Goal: Task Accomplishment & Management: Manage account settings

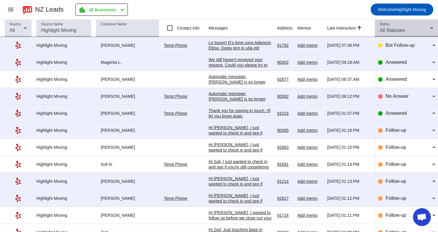
click at [376, 31] on div "Status All Statuses" at bounding box center [406, 28] width 63 height 17
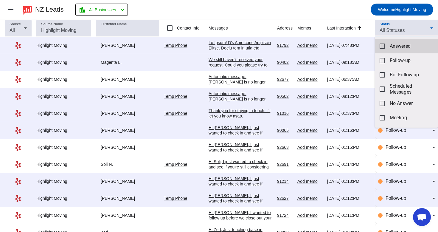
click at [398, 49] on mat-option "Answered" at bounding box center [406, 46] width 63 height 14
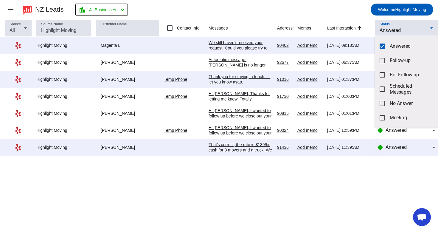
click at [312, 186] on div at bounding box center [219, 116] width 438 height 232
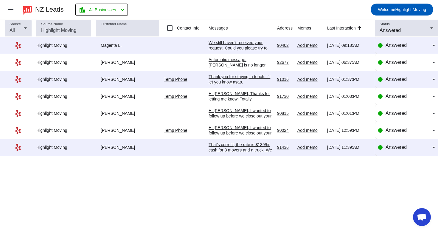
click at [240, 154] on div "That's correct, the rate is $139/hr cash for 3 movers and a truck. We do have a…" at bounding box center [240, 166] width 64 height 48
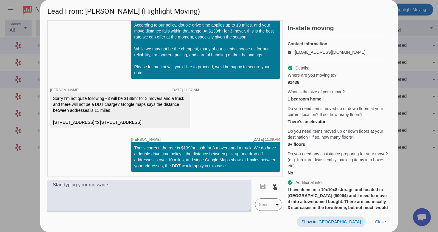
scroll to position [577, 0]
click at [382, 220] on span "Close" at bounding box center [380, 221] width 11 height 5
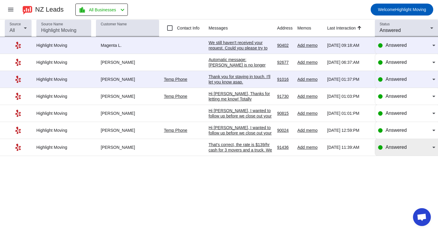
click at [383, 148] on div "Answered" at bounding box center [406, 147] width 57 height 7
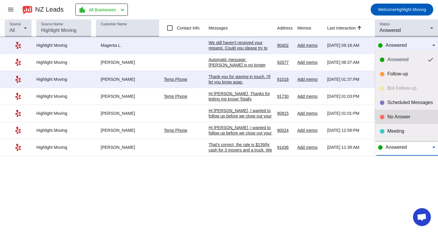
click at [395, 117] on div "No Answer" at bounding box center [410, 117] width 46 height 6
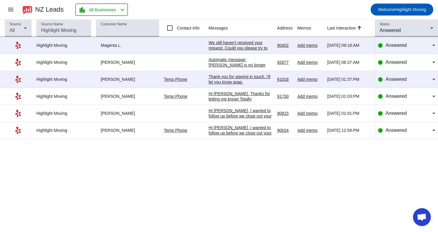
click at [250, 136] on div "Hi [PERSON_NAME], I wanted to follow up before we close out your request. If yo…" at bounding box center [240, 168] width 64 height 86
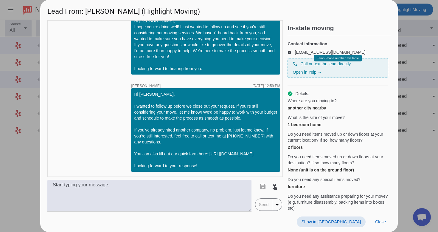
click at [340, 223] on span "Show in [GEOGRAPHIC_DATA]" at bounding box center [330, 221] width 59 height 5
click at [379, 226] on span at bounding box center [380, 221] width 20 height 11
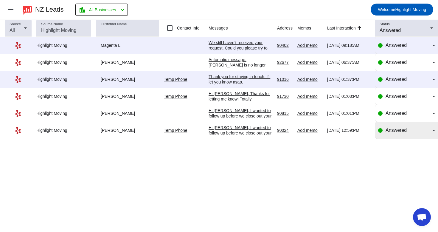
click at [397, 131] on span "Answered" at bounding box center [395, 129] width 21 height 5
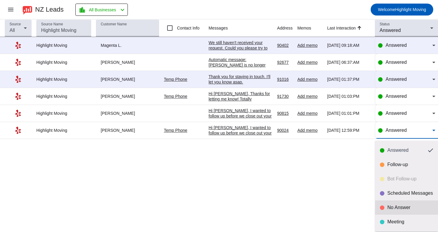
click at [385, 206] on div "No Answer" at bounding box center [406, 207] width 53 height 6
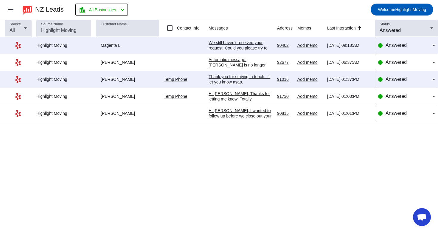
click at [267, 117] on div "Hi [PERSON_NAME], I wanted to follow up before we close out your request. If yo…" at bounding box center [240, 151] width 64 height 86
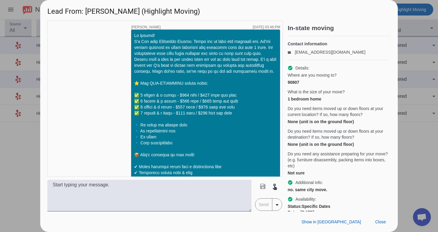
scroll to position [468, 0]
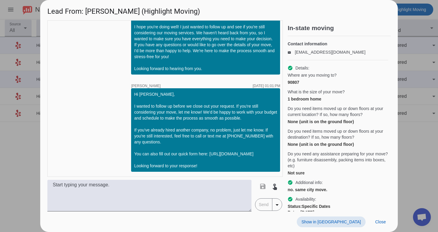
click at [357, 221] on span "Show in [GEOGRAPHIC_DATA]" at bounding box center [330, 221] width 59 height 5
click at [375, 224] on span at bounding box center [380, 221] width 20 height 11
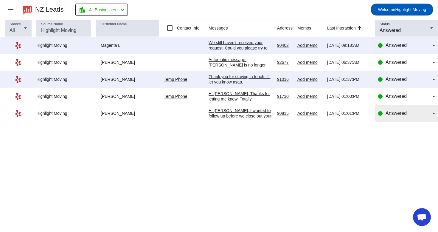
click at [403, 117] on div "Answered" at bounding box center [408, 113] width 47 height 7
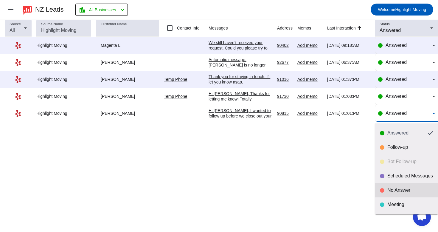
click at [395, 188] on div "No Answer" at bounding box center [410, 190] width 46 height 6
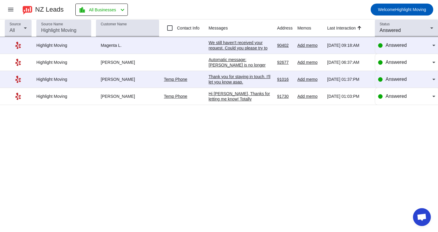
click at [252, 98] on div "Hi [PERSON_NAME], Thanks for letting me know! Totally understand, it makes sens…" at bounding box center [240, 120] width 64 height 59
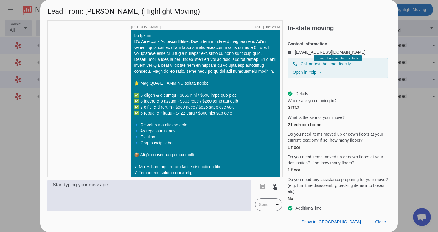
scroll to position [310, 0]
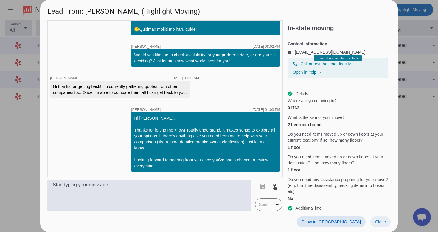
click at [380, 220] on span "Close" at bounding box center [380, 221] width 11 height 5
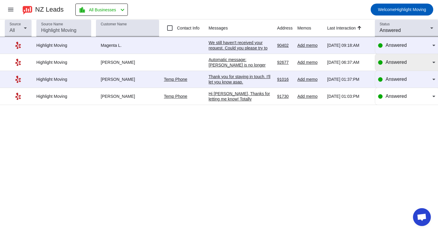
click at [393, 62] on span "Answered" at bounding box center [395, 62] width 21 height 5
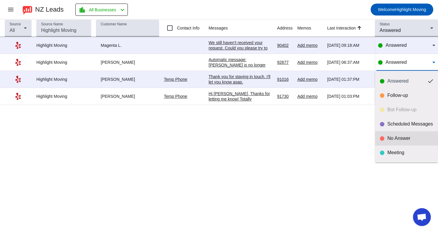
click at [387, 137] on div "No Answer" at bounding box center [406, 138] width 53 height 6
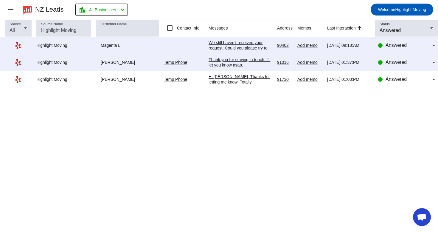
click at [263, 41] on div "We still haven't received your request. Could you please try to fill out the ap…" at bounding box center [240, 53] width 64 height 27
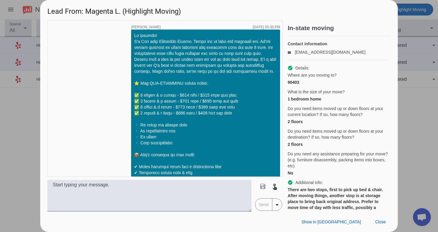
scroll to position [343, 0]
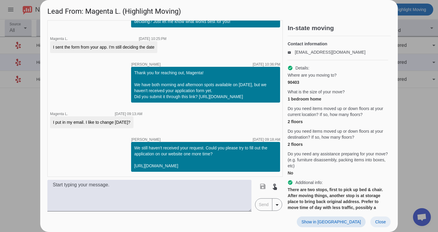
click at [383, 223] on span "Close" at bounding box center [380, 221] width 11 height 5
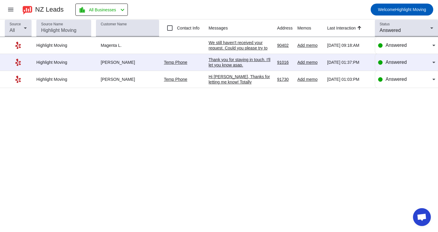
click at [407, 19] on th "Status Answered" at bounding box center [406, 28] width 63 height 18
click at [406, 31] on div "Answered" at bounding box center [404, 30] width 51 height 7
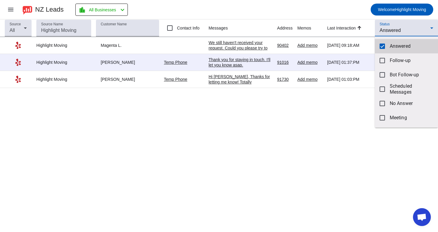
click at [398, 47] on span "Answered" at bounding box center [411, 46] width 43 height 6
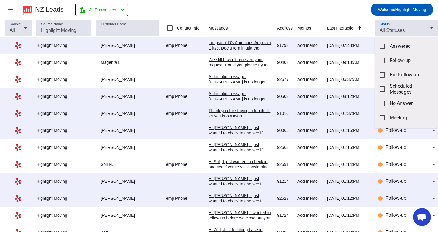
click at [353, 11] on div at bounding box center [219, 116] width 438 height 232
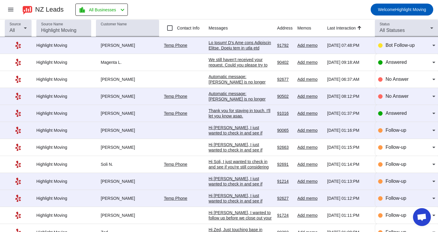
click at [259, 47] on div at bounding box center [240, 203] width 64 height 327
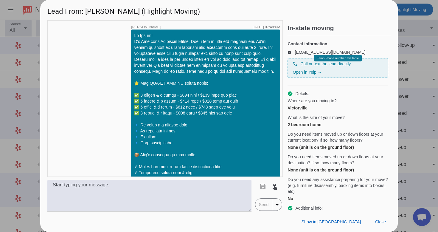
scroll to position [168, 0]
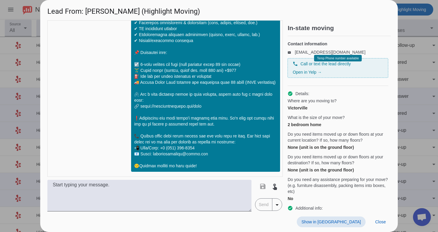
click at [347, 221] on span "Show in [GEOGRAPHIC_DATA]" at bounding box center [330, 221] width 59 height 5
click at [383, 223] on span "Close" at bounding box center [380, 221] width 11 height 5
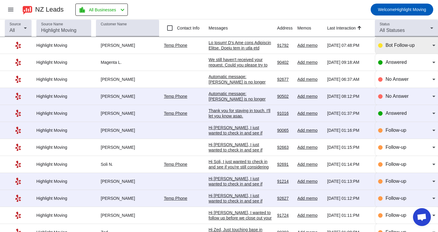
click at [407, 47] on span "Bot Follow-up" at bounding box center [399, 45] width 29 height 5
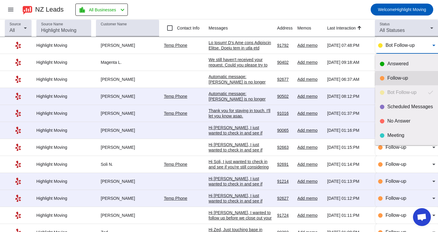
click at [398, 77] on div "Follow-up" at bounding box center [410, 78] width 46 height 6
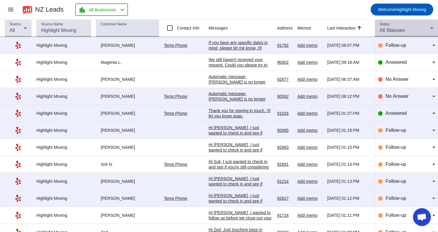
click at [403, 29] on span "All Statuses" at bounding box center [391, 30] width 25 height 5
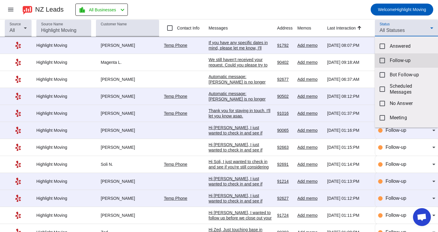
click at [395, 58] on span "Follow-up" at bounding box center [411, 60] width 43 height 6
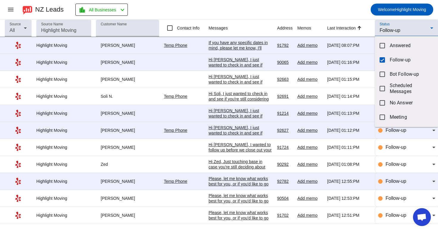
scroll to position [0, 0]
click at [361, 8] on div at bounding box center [219, 116] width 438 height 232
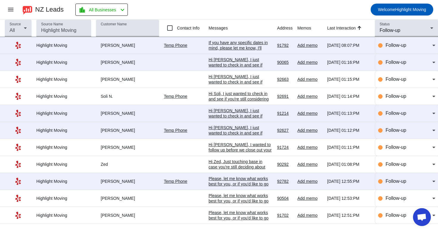
click at [262, 218] on div "Please, let me know what works best for you, or if you'd like to go over any sp…" at bounding box center [240, 218] width 64 height 16
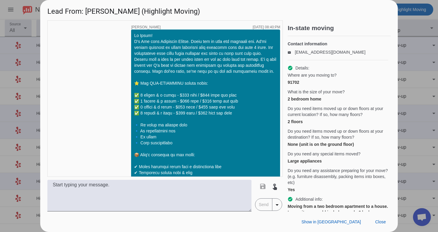
scroll to position [491, 0]
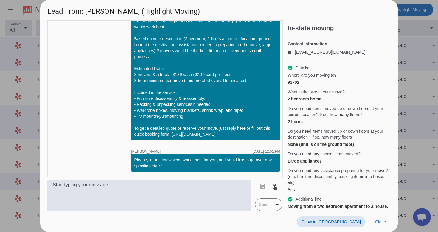
click at [341, 224] on span "Show in [GEOGRAPHIC_DATA]" at bounding box center [330, 221] width 59 height 5
click at [385, 224] on span at bounding box center [380, 221] width 20 height 11
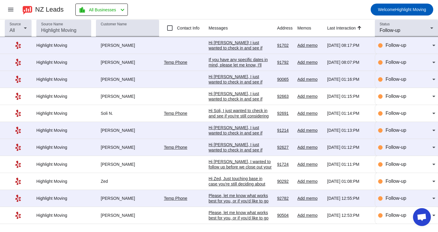
scroll to position [0, 0]
click at [251, 221] on div "Please, let me know what works best for you, or if you'd like to go over any sp…" at bounding box center [240, 218] width 64 height 16
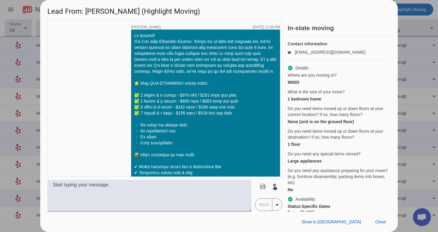
scroll to position [496, 0]
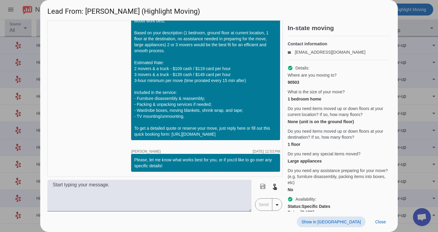
click at [356, 219] on span at bounding box center [331, 221] width 69 height 11
click at [384, 223] on span "Close" at bounding box center [380, 221] width 11 height 5
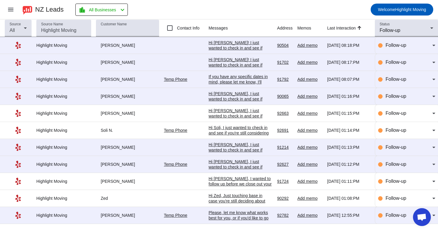
scroll to position [0, 0]
click at [258, 221] on div "Please, let me know what works best for you, or if you'd like to go over any sp…" at bounding box center [240, 218] width 64 height 16
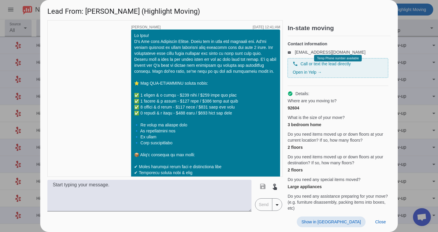
scroll to position [491, 0]
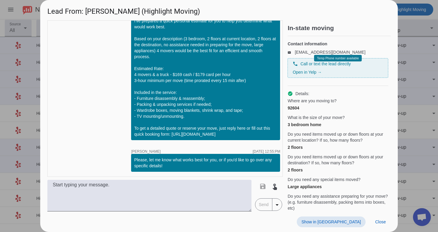
click at [356, 223] on span "Show in [GEOGRAPHIC_DATA]" at bounding box center [330, 221] width 59 height 5
click at [380, 223] on span "Close" at bounding box center [380, 221] width 11 height 5
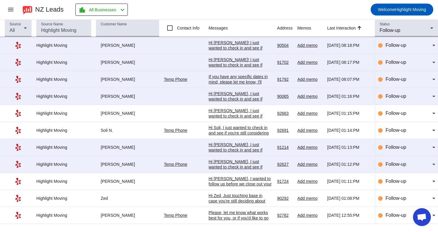
scroll to position [0, 0]
click at [226, 199] on div "Hi Zed, Just touching base in case you're still deciding about September. If th…" at bounding box center [240, 214] width 64 height 43
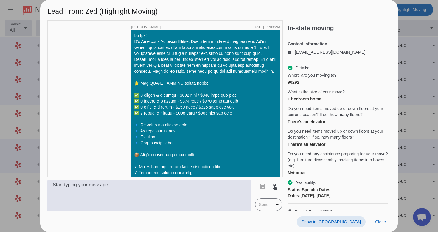
scroll to position [1012, 0]
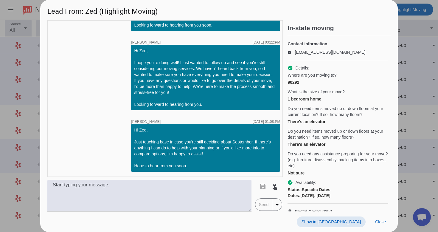
click at [342, 224] on span at bounding box center [331, 221] width 69 height 11
click at [381, 224] on span "Close" at bounding box center [380, 221] width 11 height 5
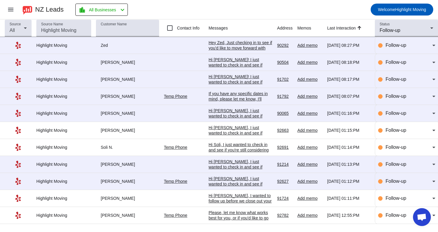
scroll to position [0, 0]
click at [231, 200] on div "Hi [PERSON_NAME], I wanted to follow up before we close out your request. If yo…" at bounding box center [240, 236] width 64 height 86
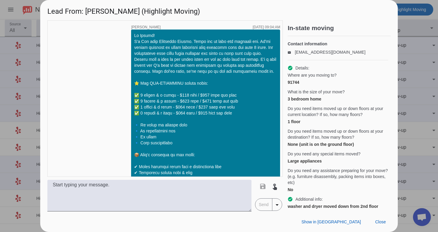
scroll to position [594, 0]
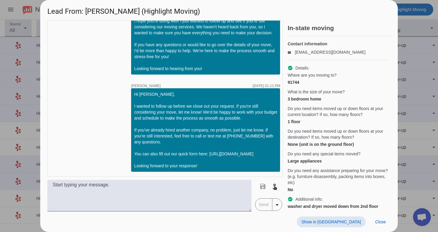
click at [355, 219] on span "Show in [GEOGRAPHIC_DATA]" at bounding box center [330, 221] width 59 height 5
click at [382, 222] on span "Close" at bounding box center [380, 221] width 11 height 5
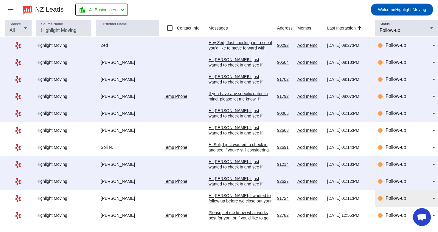
click at [389, 198] on div "Follow-up" at bounding box center [408, 197] width 47 height 7
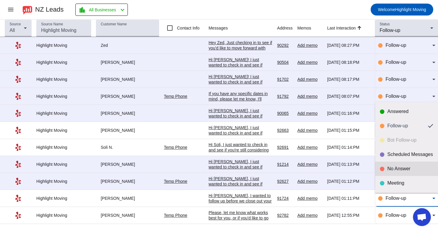
click at [404, 172] on mat-option "No Answer" at bounding box center [406, 168] width 63 height 14
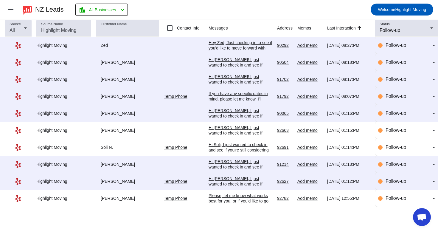
click at [263, 183] on div "Hi [PERSON_NAME], I just wanted to check in and see if you're still considering…" at bounding box center [240, 208] width 64 height 64
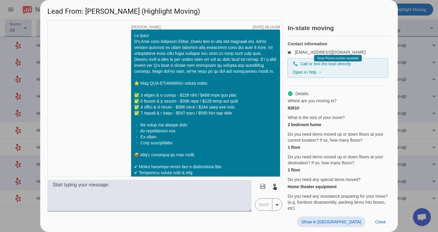
scroll to position [877, 0]
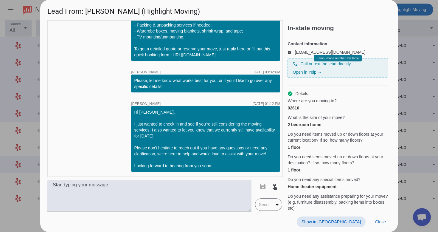
click at [356, 221] on span "Show in [GEOGRAPHIC_DATA]" at bounding box center [330, 221] width 59 height 5
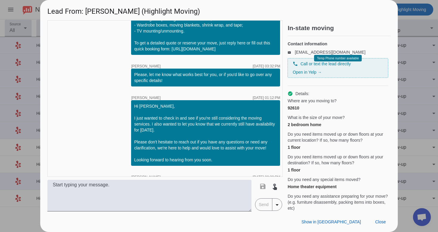
scroll to position [974, 0]
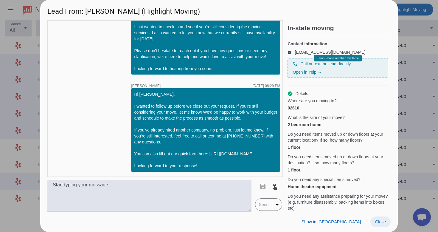
click at [376, 219] on span "Close" at bounding box center [380, 221] width 11 height 5
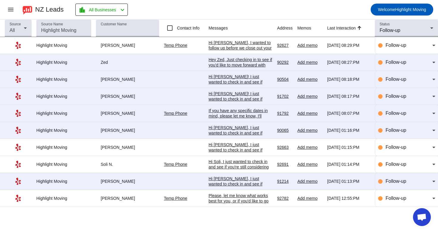
click at [265, 182] on div "Hi [PERSON_NAME], I just wanted to check in and see if you're still considering…" at bounding box center [240, 211] width 64 height 70
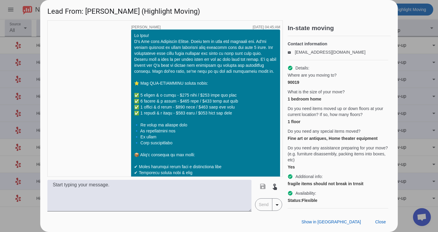
scroll to position [883, 0]
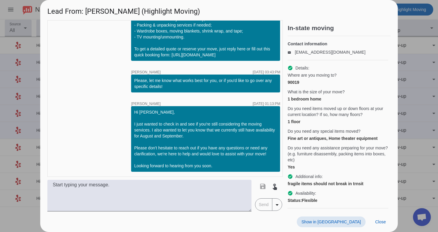
click at [347, 216] on span at bounding box center [331, 221] width 69 height 11
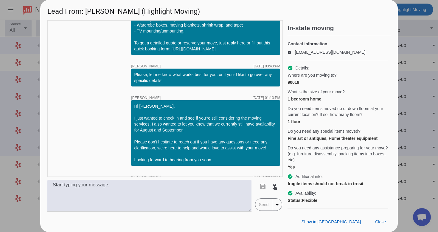
scroll to position [944, 0]
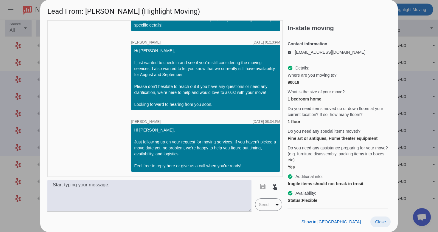
click at [387, 224] on span at bounding box center [380, 221] width 20 height 11
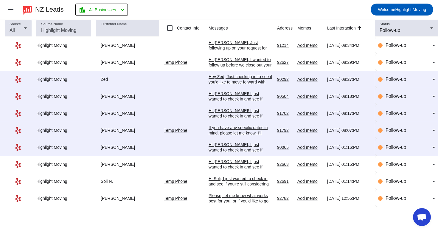
click at [219, 186] on div "Hi Soli, I just wanted to check in and see if you're still considering the movi…" at bounding box center [240, 208] width 64 height 64
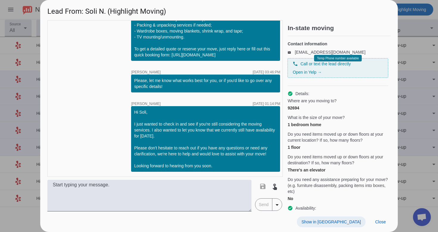
click at [341, 219] on span "Show in [GEOGRAPHIC_DATA]" at bounding box center [330, 221] width 59 height 5
click at [378, 222] on span "Close" at bounding box center [380, 221] width 11 height 5
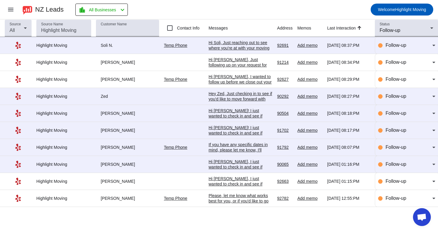
click at [228, 187] on div "Hi [PERSON_NAME], I just wanted to check in and see if you're still considering…" at bounding box center [240, 208] width 64 height 64
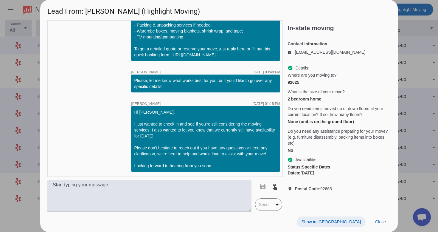
click at [346, 219] on span at bounding box center [331, 221] width 69 height 11
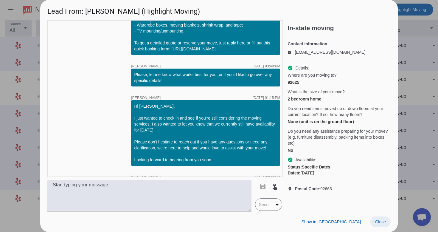
click at [374, 218] on span at bounding box center [380, 221] width 20 height 11
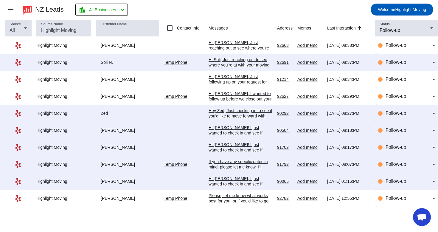
click at [237, 186] on div "Hi [PERSON_NAME], I just wanted to check in and see if you're still considering…" at bounding box center [240, 208] width 64 height 64
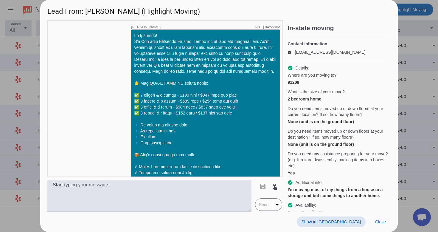
scroll to position [871, 0]
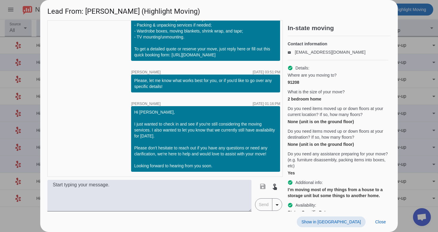
click at [340, 221] on span "Show in [GEOGRAPHIC_DATA]" at bounding box center [330, 221] width 59 height 5
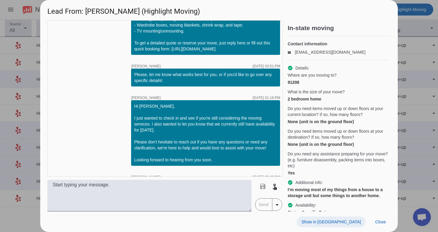
scroll to position [932, 0]
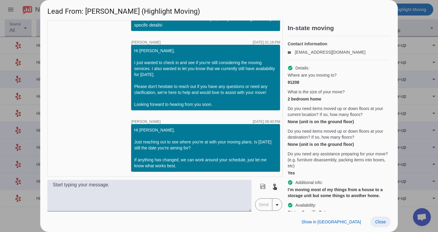
click at [382, 223] on span "Close" at bounding box center [380, 221] width 11 height 5
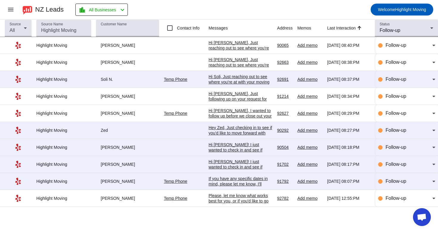
scroll to position [0, 0]
click at [387, 30] on span "Follow-up" at bounding box center [389, 30] width 21 height 5
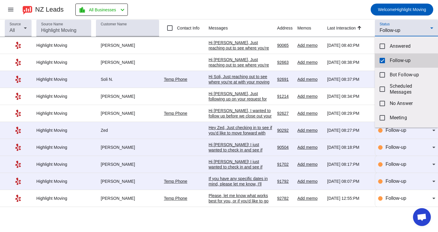
click at [390, 57] on mat-option "Follow-up" at bounding box center [406, 60] width 63 height 14
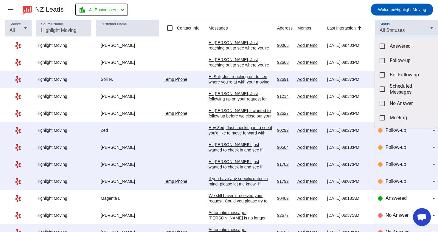
click at [349, 12] on div at bounding box center [219, 116] width 438 height 232
